Goal: Task Accomplishment & Management: Complete application form

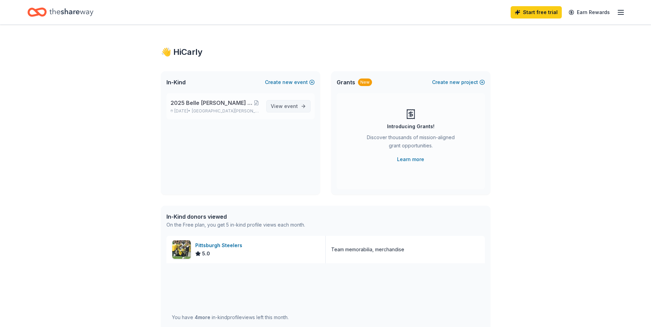
click at [291, 108] on span "event" at bounding box center [291, 106] width 14 height 6
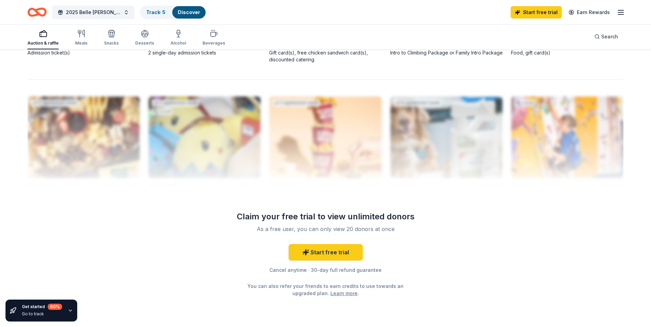
scroll to position [657, 0]
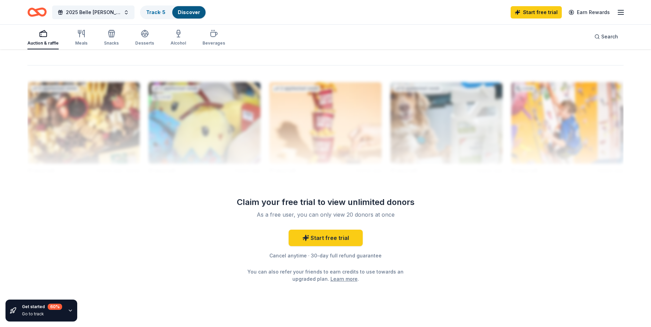
click at [323, 238] on link "Start free trial" at bounding box center [326, 238] width 74 height 16
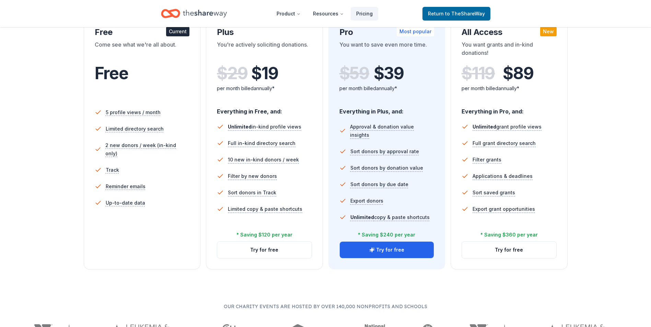
scroll to position [140, 0]
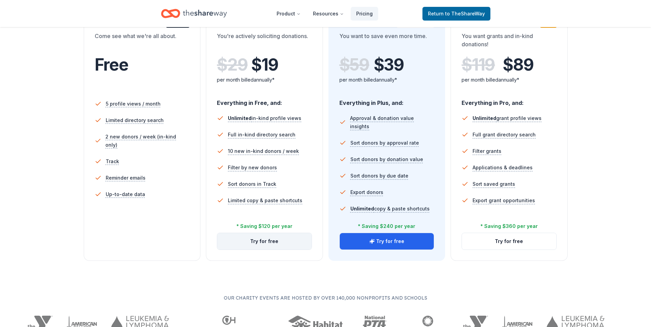
click at [244, 239] on button "Try for free" at bounding box center [264, 241] width 94 height 16
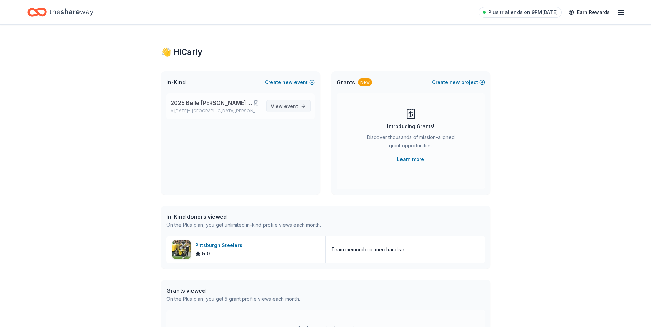
click at [298, 110] on link "View event" at bounding box center [288, 106] width 44 height 12
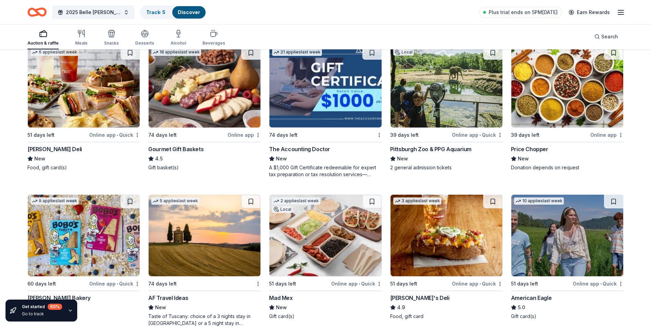
scroll to position [812, 0]
click at [466, 139] on div "Online app • Quick" at bounding box center [477, 134] width 51 height 9
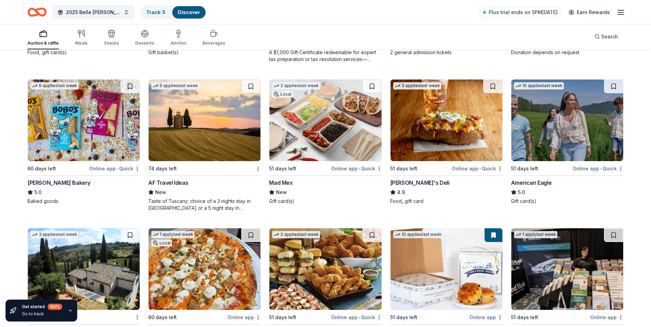
scroll to position [1022, 0]
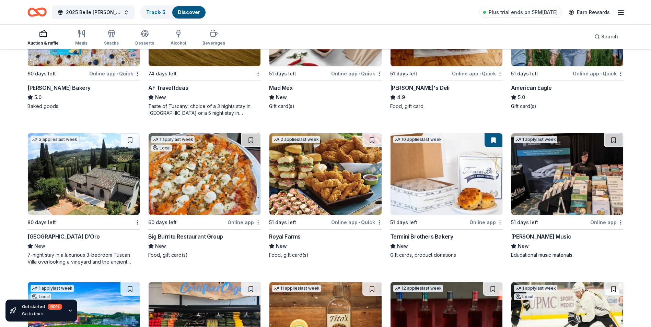
click at [198, 241] on div "Big Burrito Restaurant Group" at bounding box center [185, 237] width 75 height 8
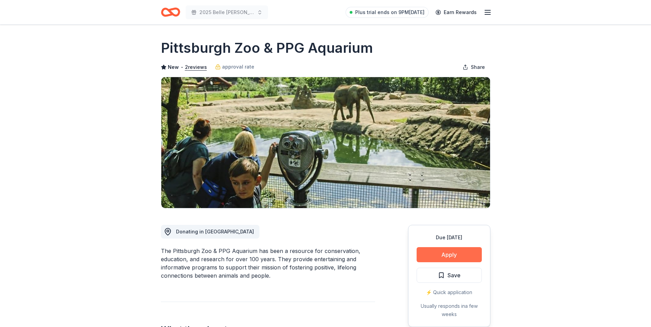
click at [435, 254] on button "Apply" at bounding box center [449, 254] width 65 height 15
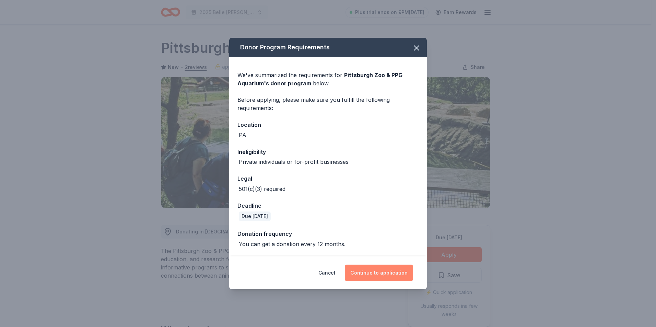
click at [372, 271] on button "Continue to application" at bounding box center [379, 273] width 68 height 16
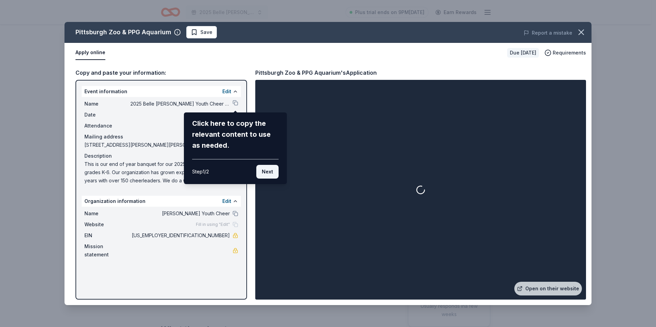
click at [267, 172] on button "Next" at bounding box center [267, 172] width 22 height 14
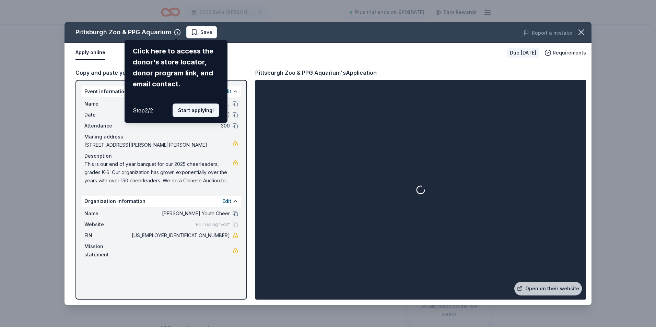
click at [201, 107] on button "Start applying!" at bounding box center [196, 111] width 47 height 14
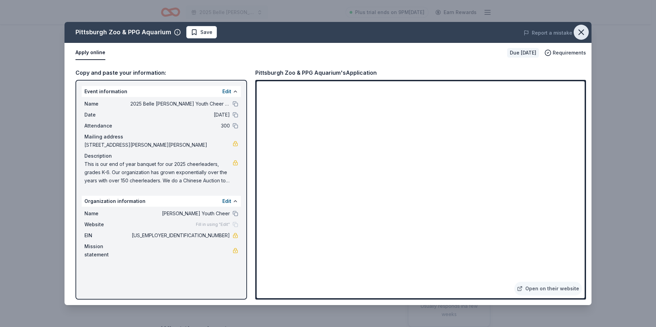
click at [581, 30] on icon "button" at bounding box center [582, 32] width 10 height 10
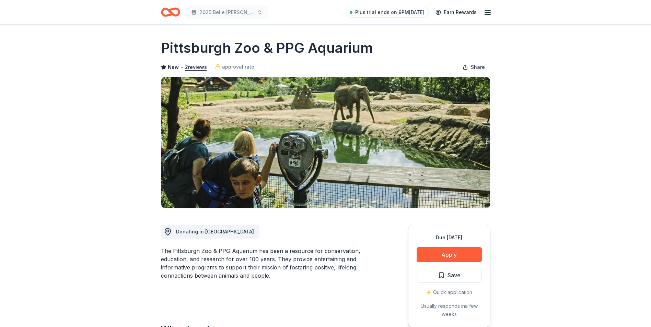
click at [491, 12] on icon "button" at bounding box center [488, 12] width 8 height 8
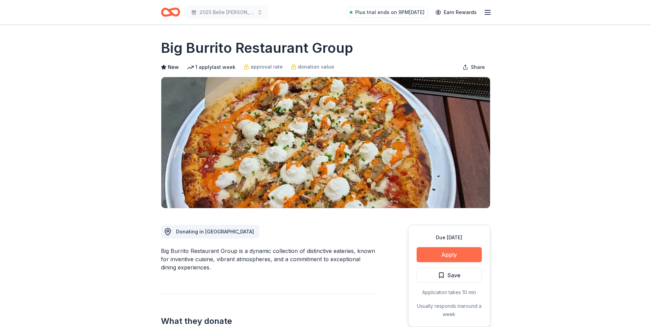
click at [426, 252] on button "Apply" at bounding box center [449, 254] width 65 height 15
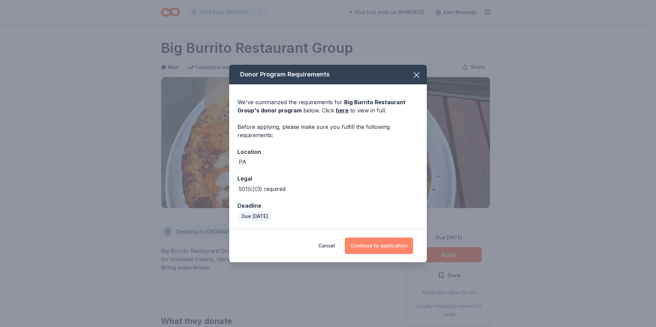
click at [372, 243] on button "Continue to application" at bounding box center [379, 246] width 68 height 16
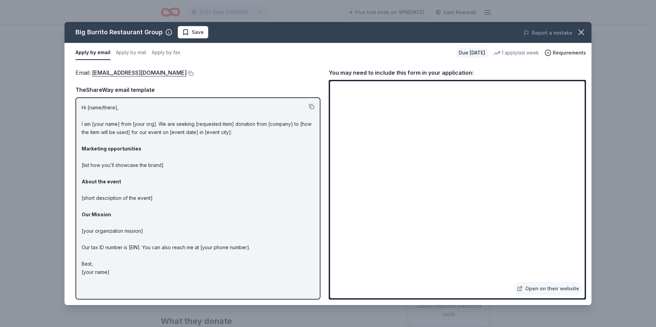
click at [312, 108] on button at bounding box center [311, 106] width 5 height 5
